Goal: Check status

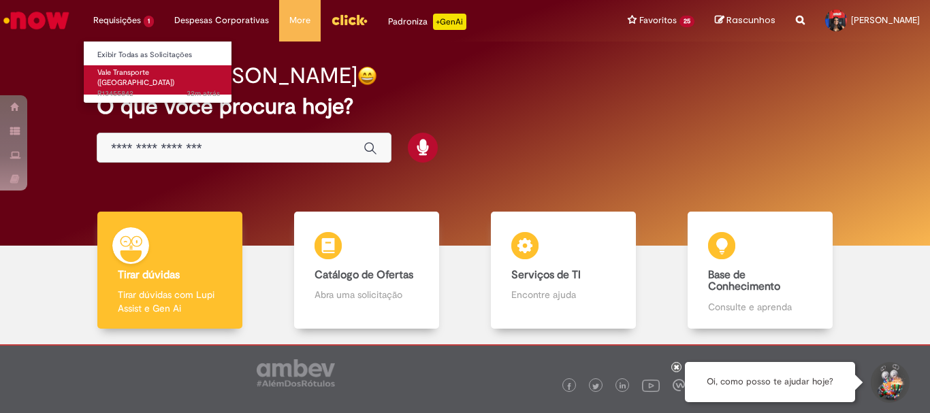
click at [138, 89] on span "32m atrás 32 minutos atrás R13455842" at bounding box center [158, 94] width 123 height 11
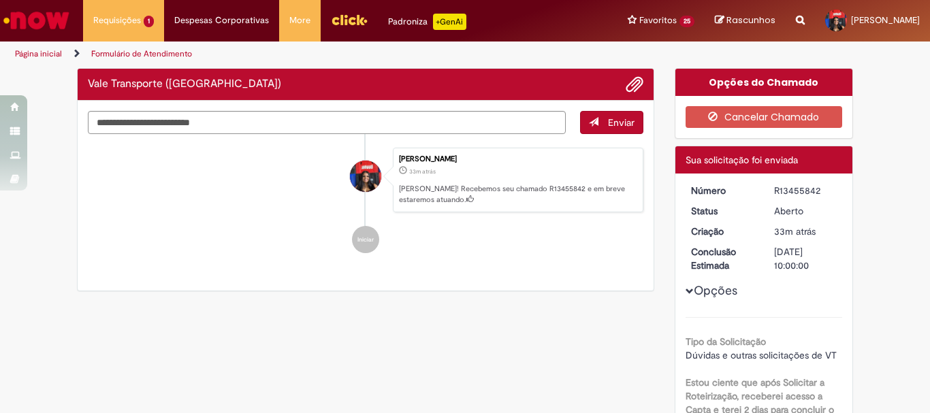
click at [57, 21] on img "Ir para a Homepage" at bounding box center [36, 20] width 70 height 27
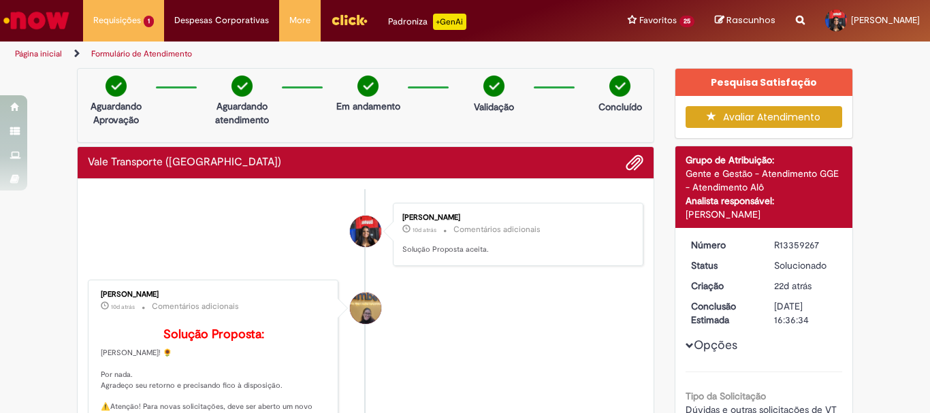
scroll to position [68, 0]
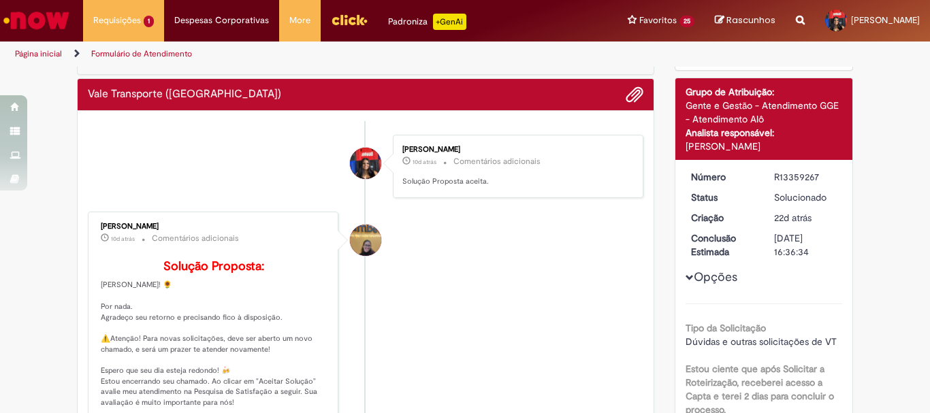
click at [26, 25] on img "Ir para a Homepage" at bounding box center [36, 20] width 70 height 27
